Goal: Task Accomplishment & Management: Use online tool/utility

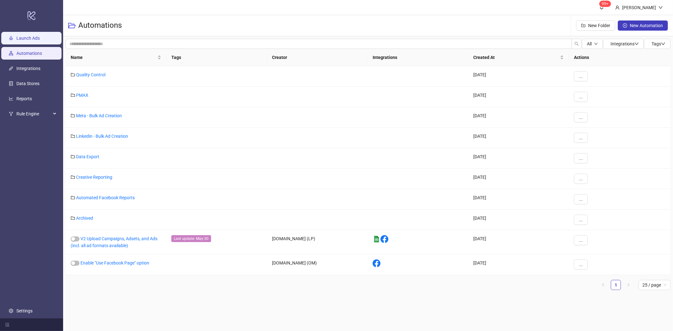
click at [40, 40] on link "Launch Ads" at bounding box center [27, 38] width 23 height 5
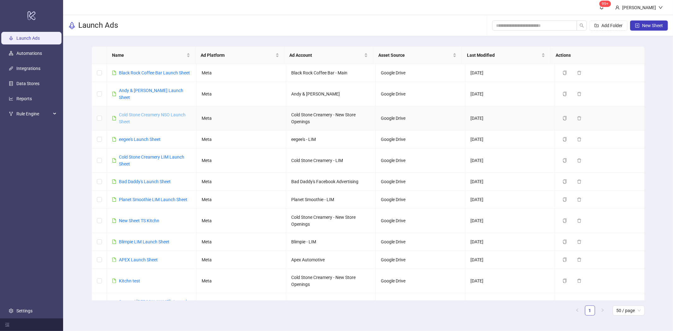
click at [159, 115] on link "Cold Stone Creamery NSO Launch Sheet" at bounding box center [152, 118] width 67 height 12
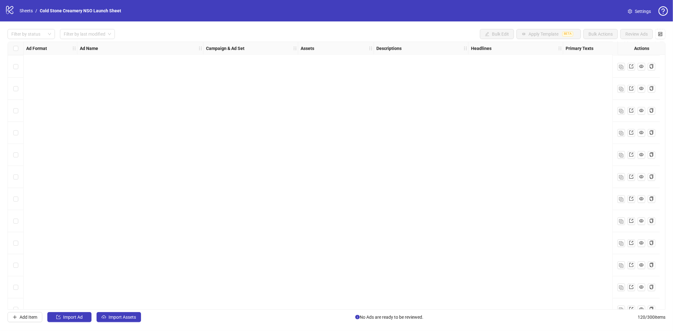
scroll to position [2396, 0]
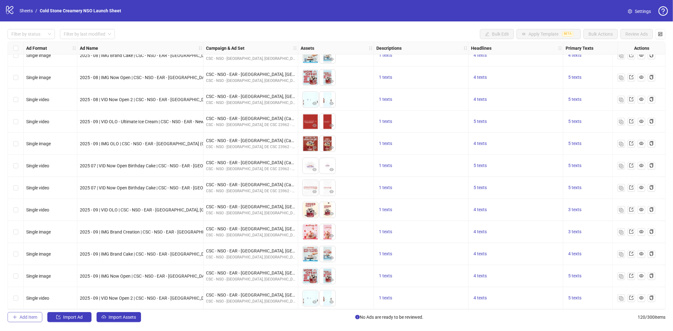
click at [27, 319] on span "Add Item" at bounding box center [29, 317] width 18 height 5
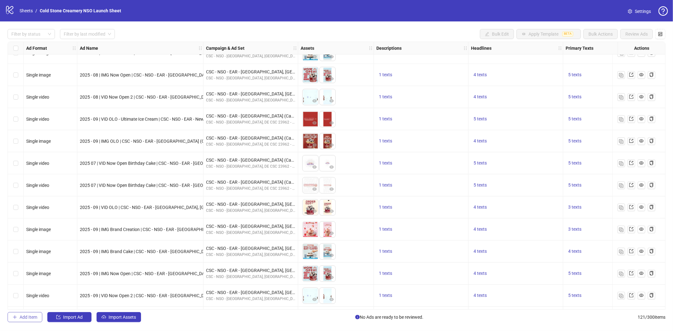
scroll to position [2419, 0]
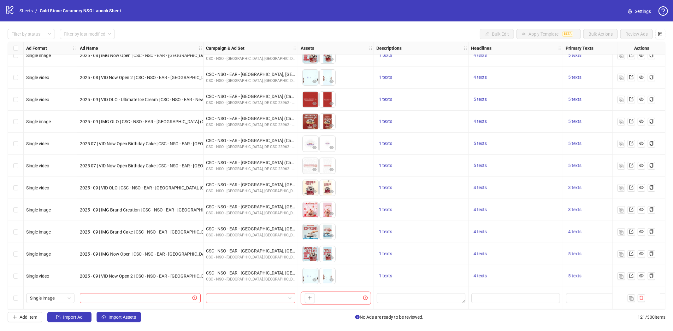
drag, startPoint x: 29, startPoint y: 317, endPoint x: 128, endPoint y: 243, distance: 123.5
click at [29, 317] on span "Add Item" at bounding box center [29, 317] width 18 height 5
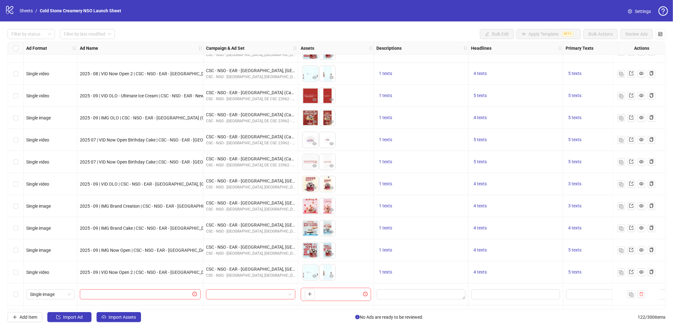
click at [67, 275] on div "Ad Format Ad Name Campaign & Ad Set Assets Descriptions Headlines Primary Texts…" at bounding box center [336, 176] width 657 height 268
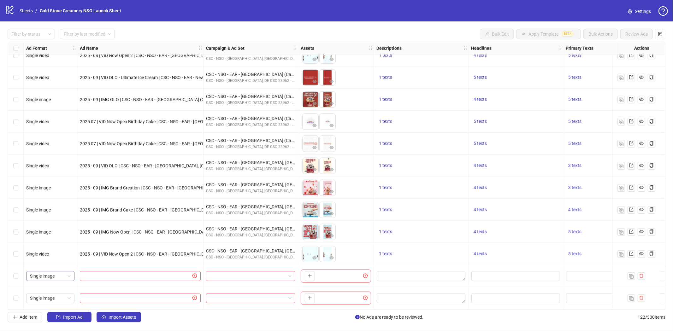
click at [68, 273] on span "Single image" at bounding box center [50, 275] width 41 height 9
click at [51, 209] on div "Single video" at bounding box center [50, 210] width 38 height 7
click at [64, 295] on span "Single image" at bounding box center [50, 298] width 41 height 9
click at [57, 232] on div "Single video" at bounding box center [50, 232] width 38 height 7
